Goal: Task Accomplishment & Management: Manage account settings

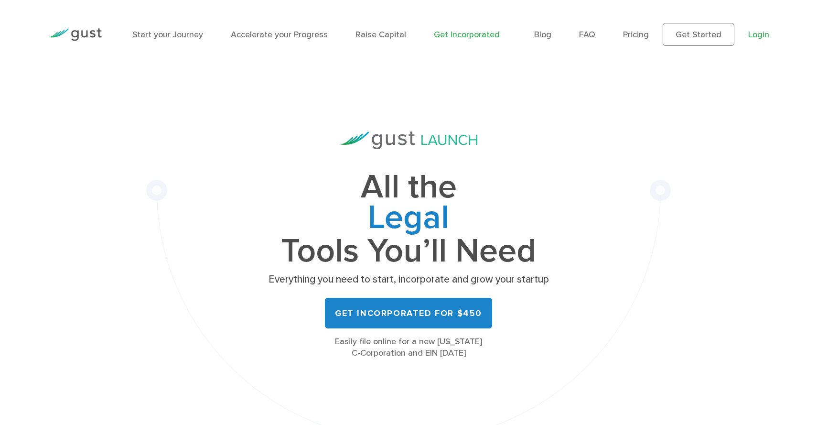
click at [765, 34] on link "Login" at bounding box center [758, 35] width 21 height 10
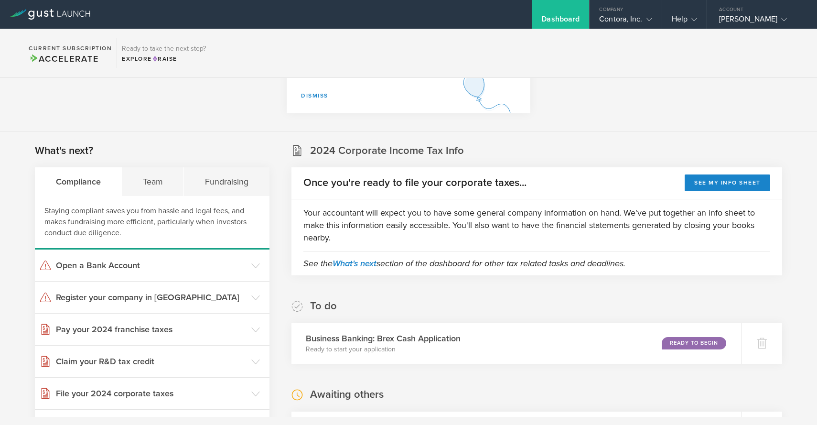
scroll to position [116, 0]
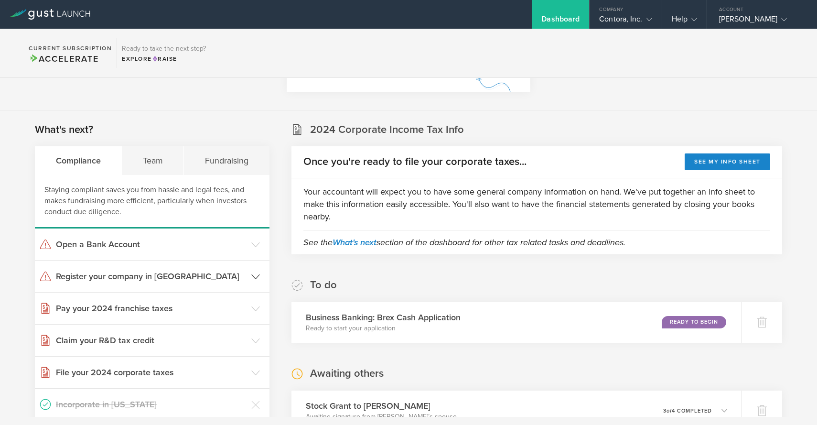
click at [154, 274] on h3 "Register your company in [GEOGRAPHIC_DATA]" at bounding box center [151, 276] width 191 height 12
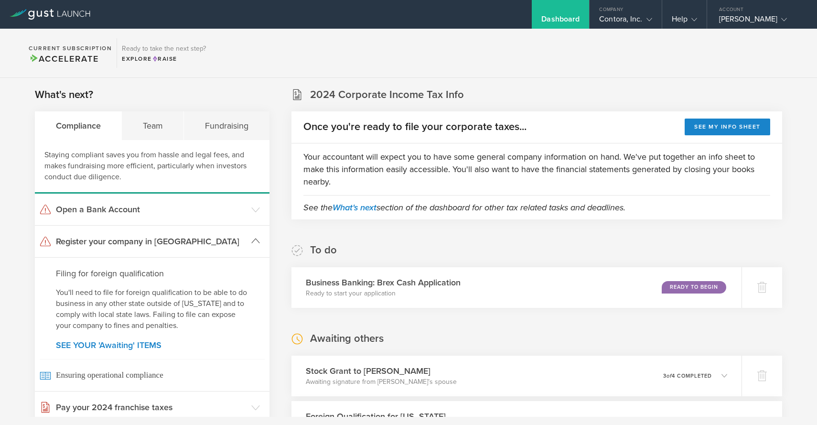
scroll to position [156, 0]
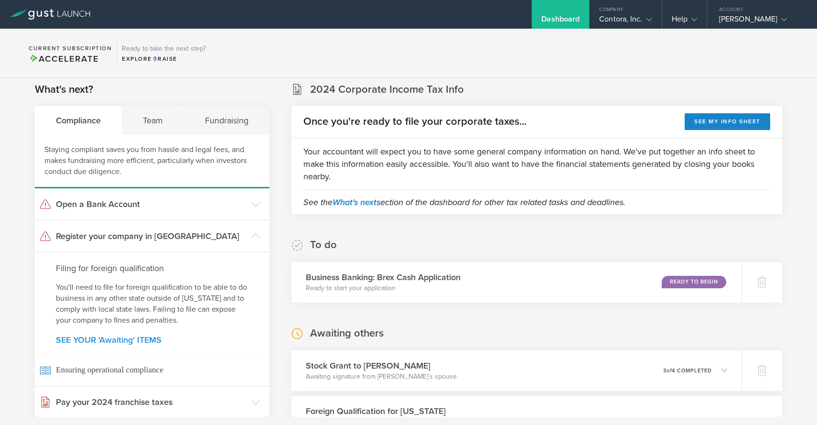
click at [132, 341] on link "SEE YOUR 'Awaiting' ITEMS" at bounding box center [152, 339] width 193 height 9
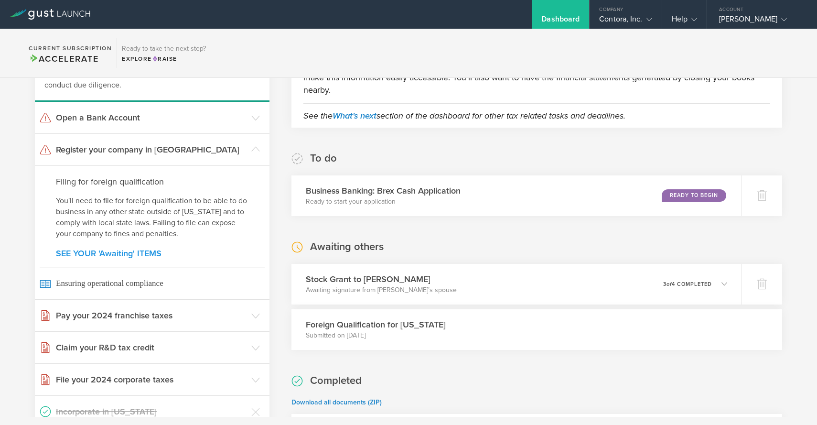
scroll to position [240, 0]
